Goal: Information Seeking & Learning: Learn about a topic

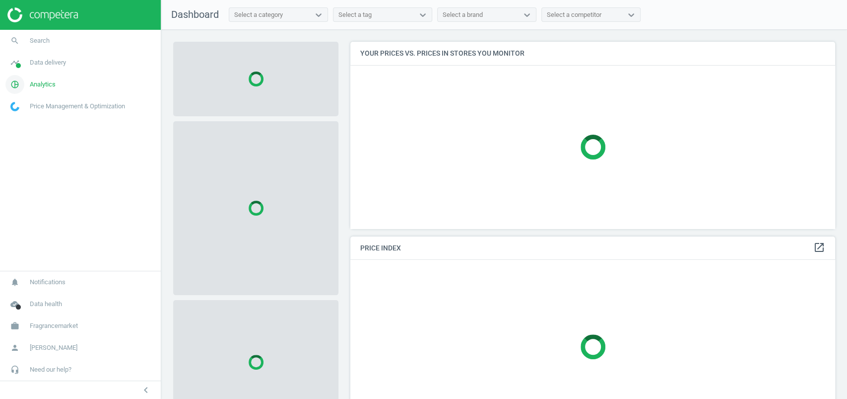
scroll to position [206, 495]
click at [56, 82] on span "Analytics" at bounding box center [43, 84] width 26 height 9
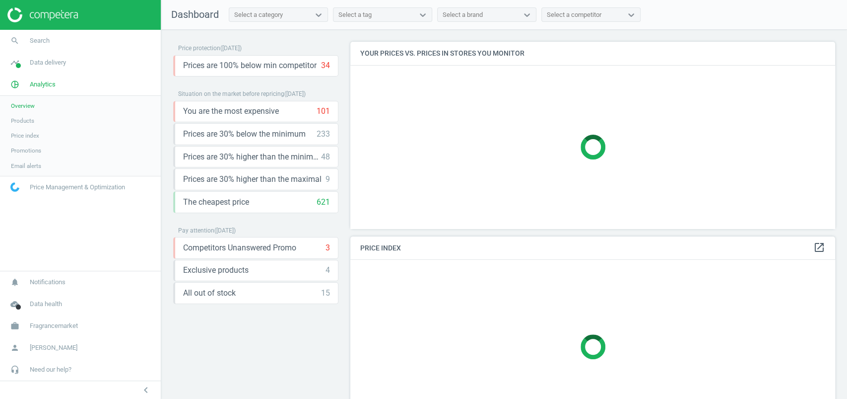
click at [29, 116] on link "Products" at bounding box center [80, 120] width 161 height 15
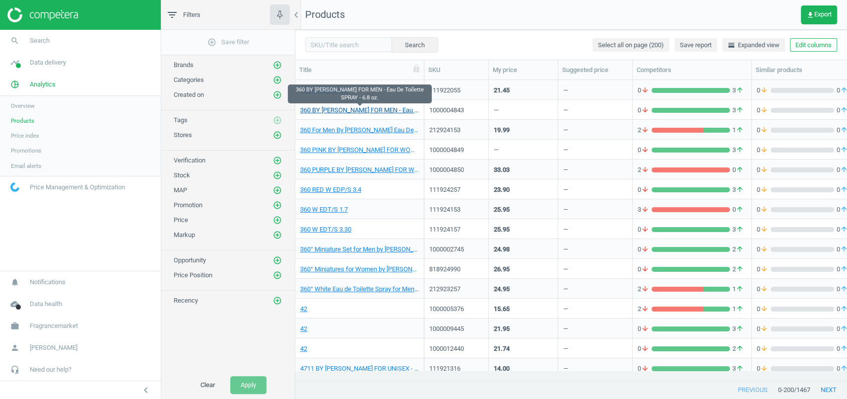
click at [385, 106] on link "360 BY [PERSON_NAME] FOR MEN - Eau De Toilette SPRAY - 6.8 oz." at bounding box center [359, 110] width 119 height 9
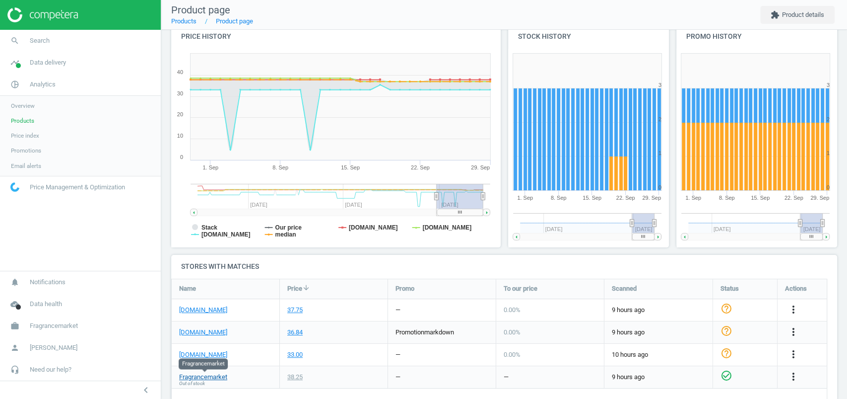
click at [221, 372] on link "Fragrancemarket" at bounding box center [203, 376] width 48 height 9
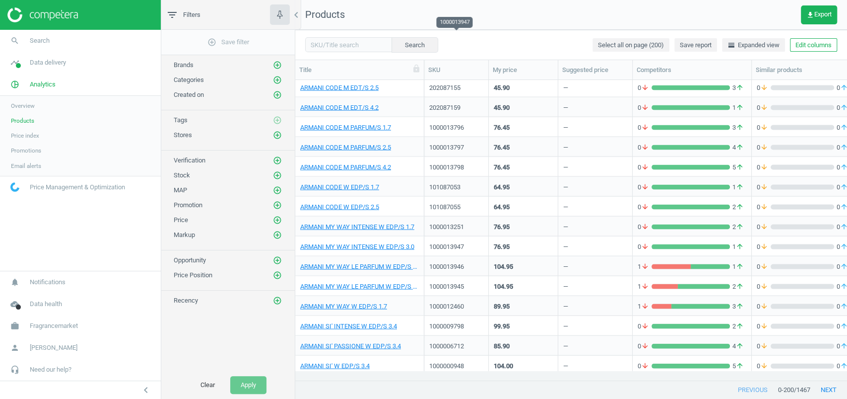
scroll to position [1559, 0]
